Goal: Find specific page/section: Find specific page/section

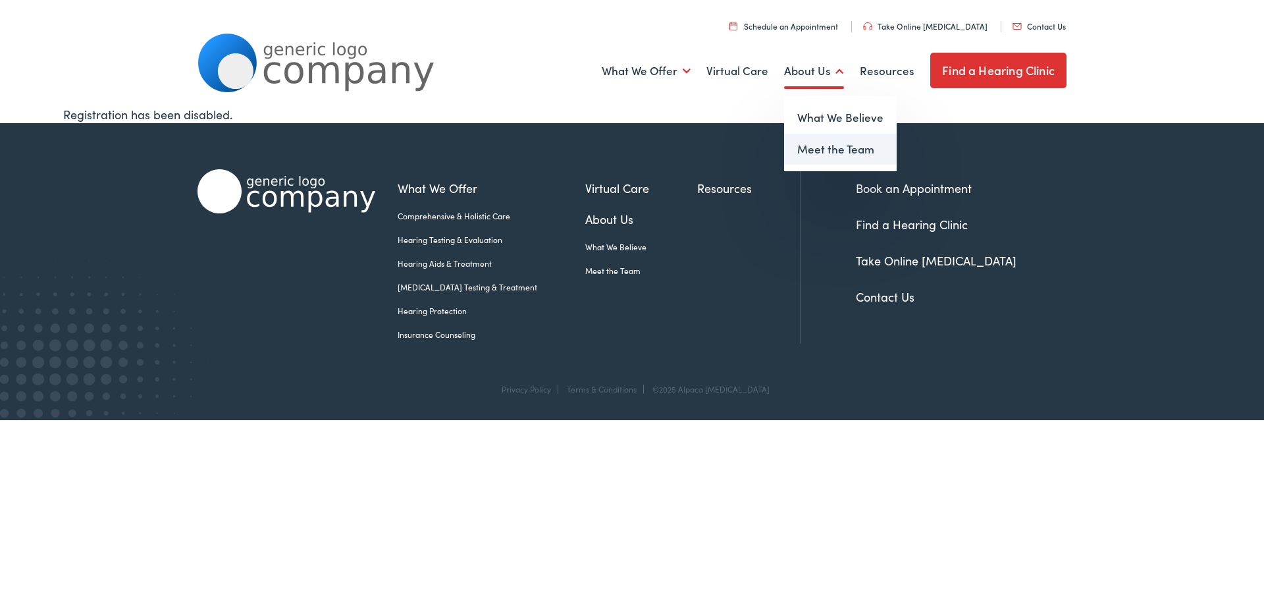
click at [841, 149] on link "Meet the Team" at bounding box center [840, 150] width 113 height 32
